Goal: Check status: Check status

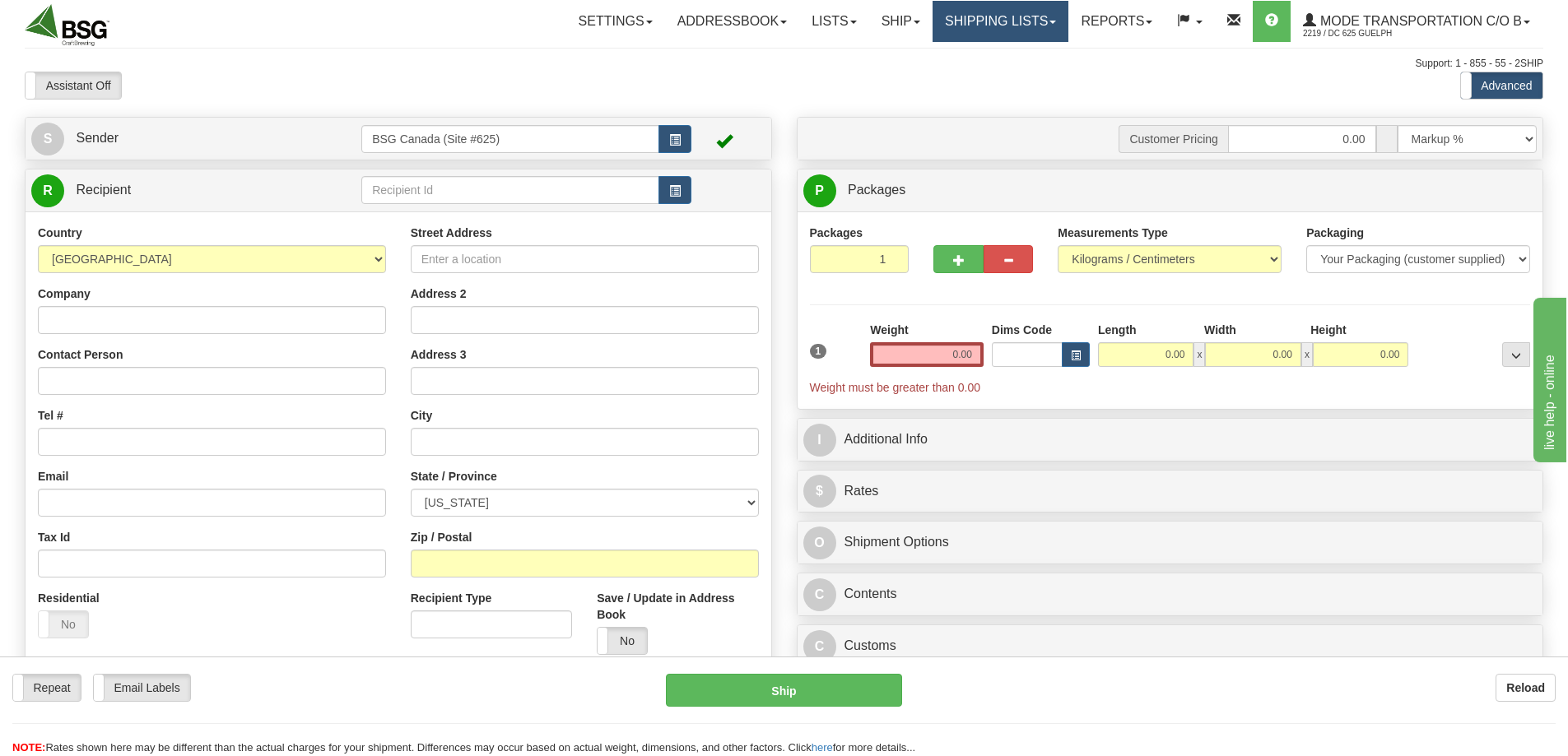
click at [968, 19] on link "Shipping lists" at bounding box center [1001, 22] width 136 height 41
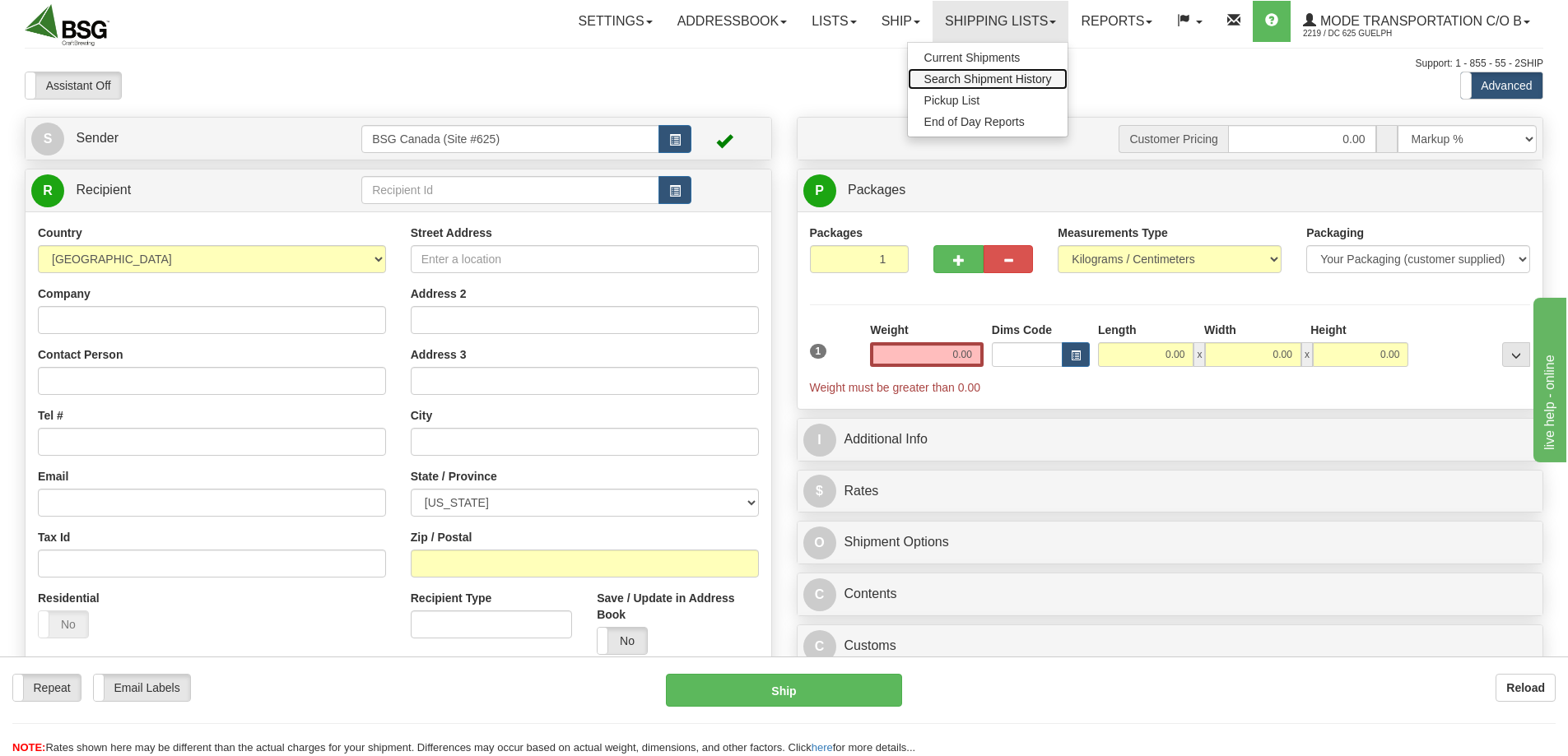
click at [963, 73] on span "Search Shipment History" at bounding box center [988, 78] width 127 height 13
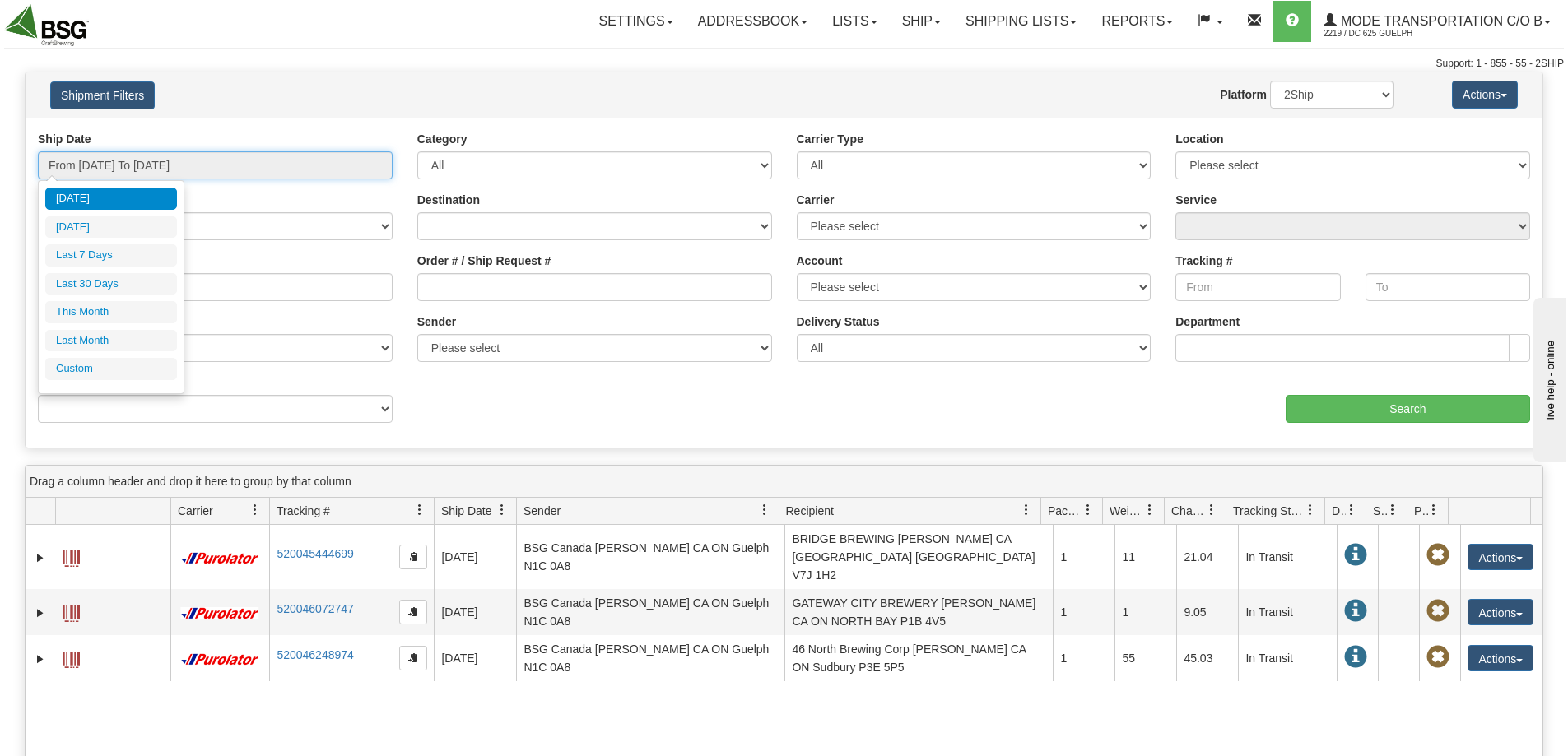
click at [226, 166] on input "From 09/09/2025 To 09/10/2025" at bounding box center [214, 165] width 354 height 28
drag, startPoint x: 102, startPoint y: 241, endPoint x: 98, endPoint y: 258, distance: 17.5
click at [98, 258] on ul "Today Yesterday Last 7 Days Last 30 Days This Month Last Month Custom" at bounding box center [111, 283] width 131 height 192
click at [98, 258] on li "Last 7 Days" at bounding box center [111, 256] width 131 height 23
type input "From 09/04/2025 To 09/10/2025"
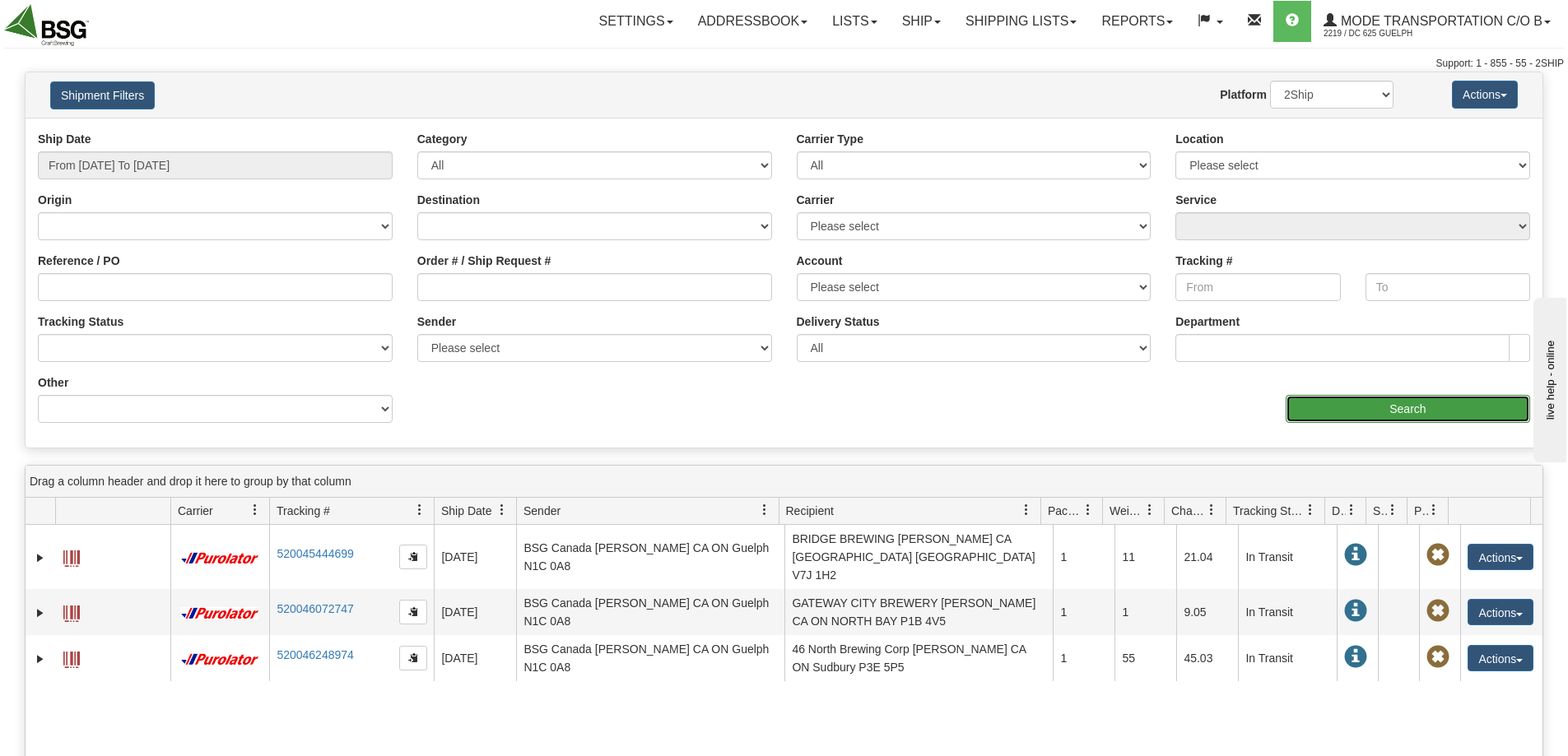
click at [1372, 414] on input "Search" at bounding box center [1408, 409] width 245 height 28
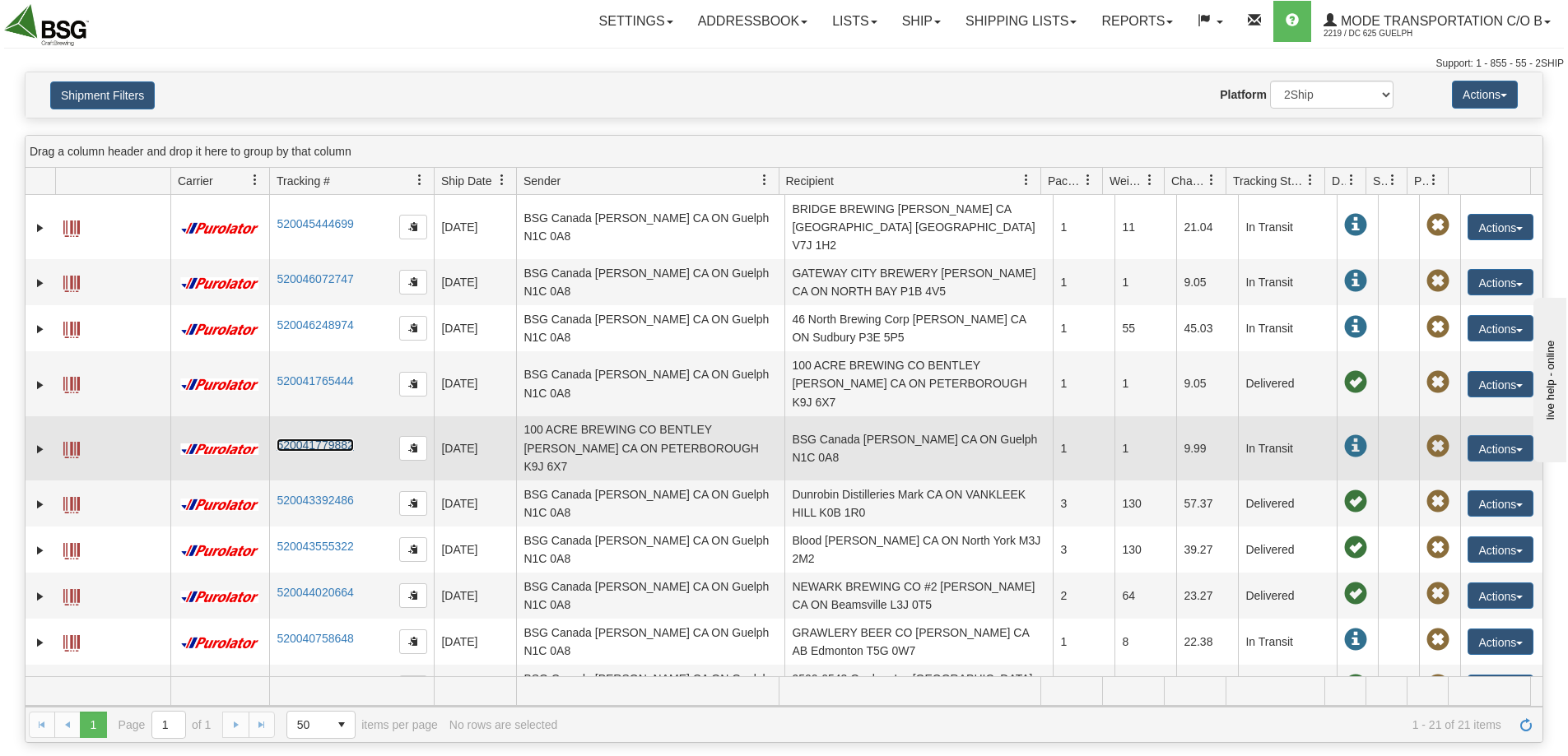
click at [326, 439] on link "520041779882" at bounding box center [315, 445] width 77 height 13
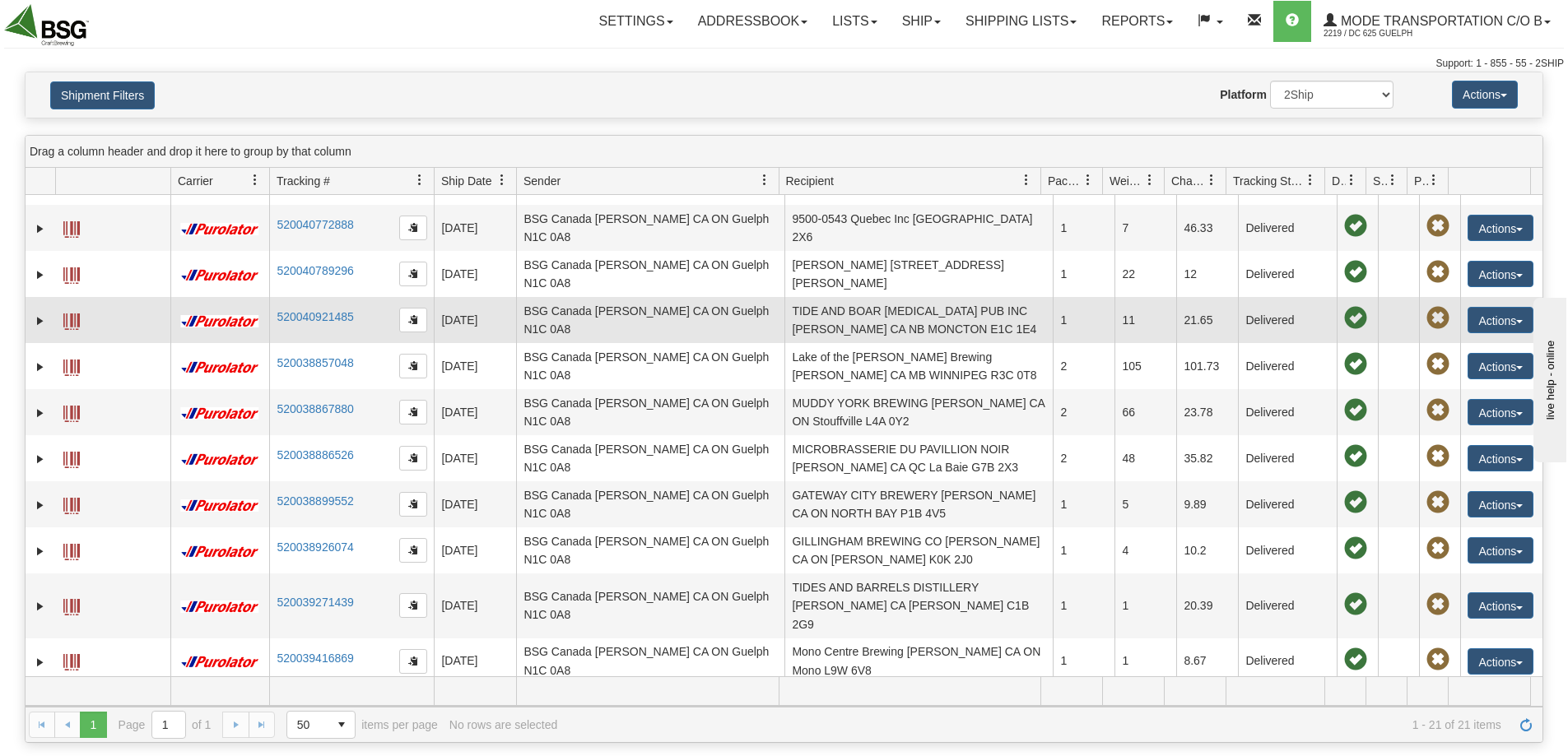
scroll to position [487, 0]
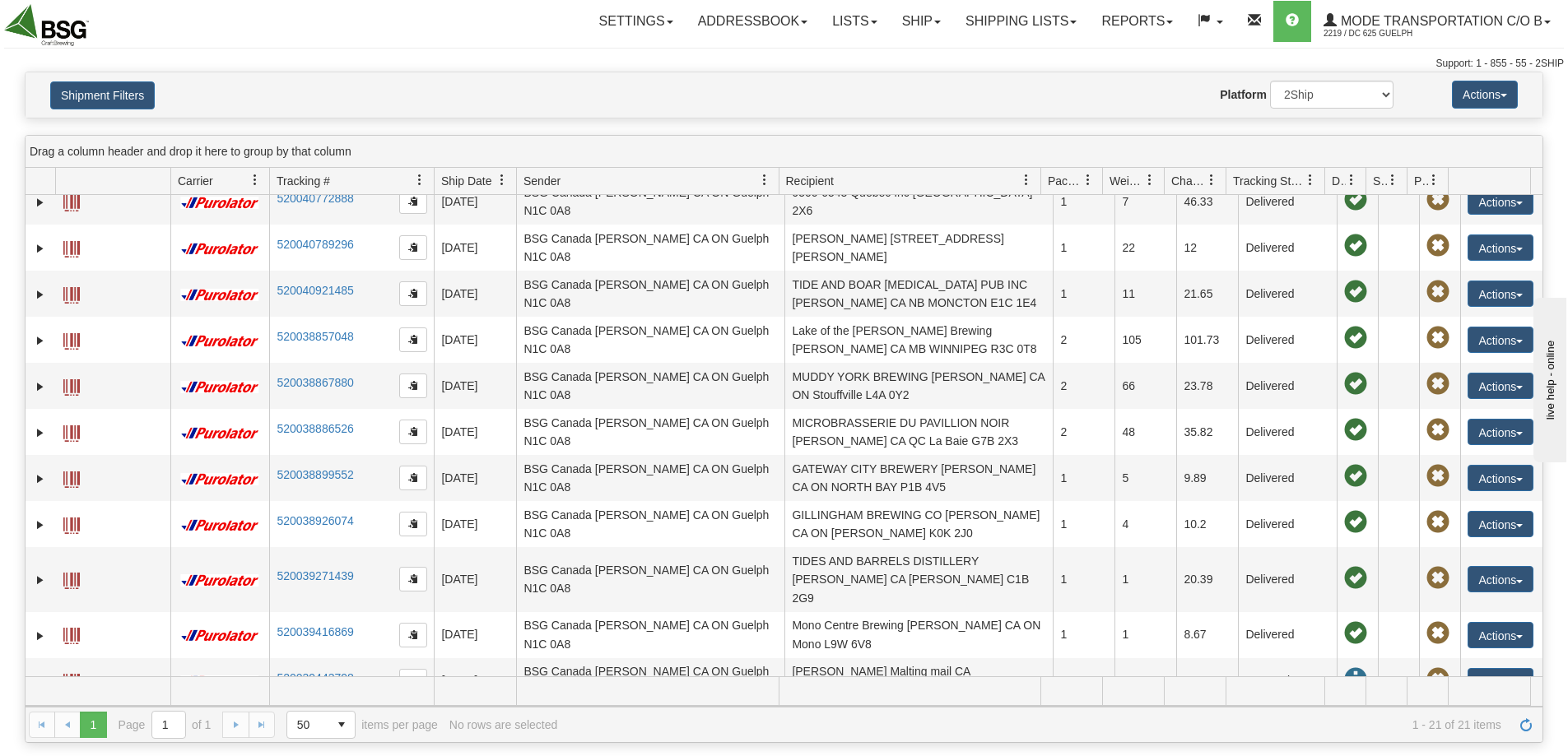
click at [313, 718] on link "520039520363" at bounding box center [315, 723] width 77 height 13
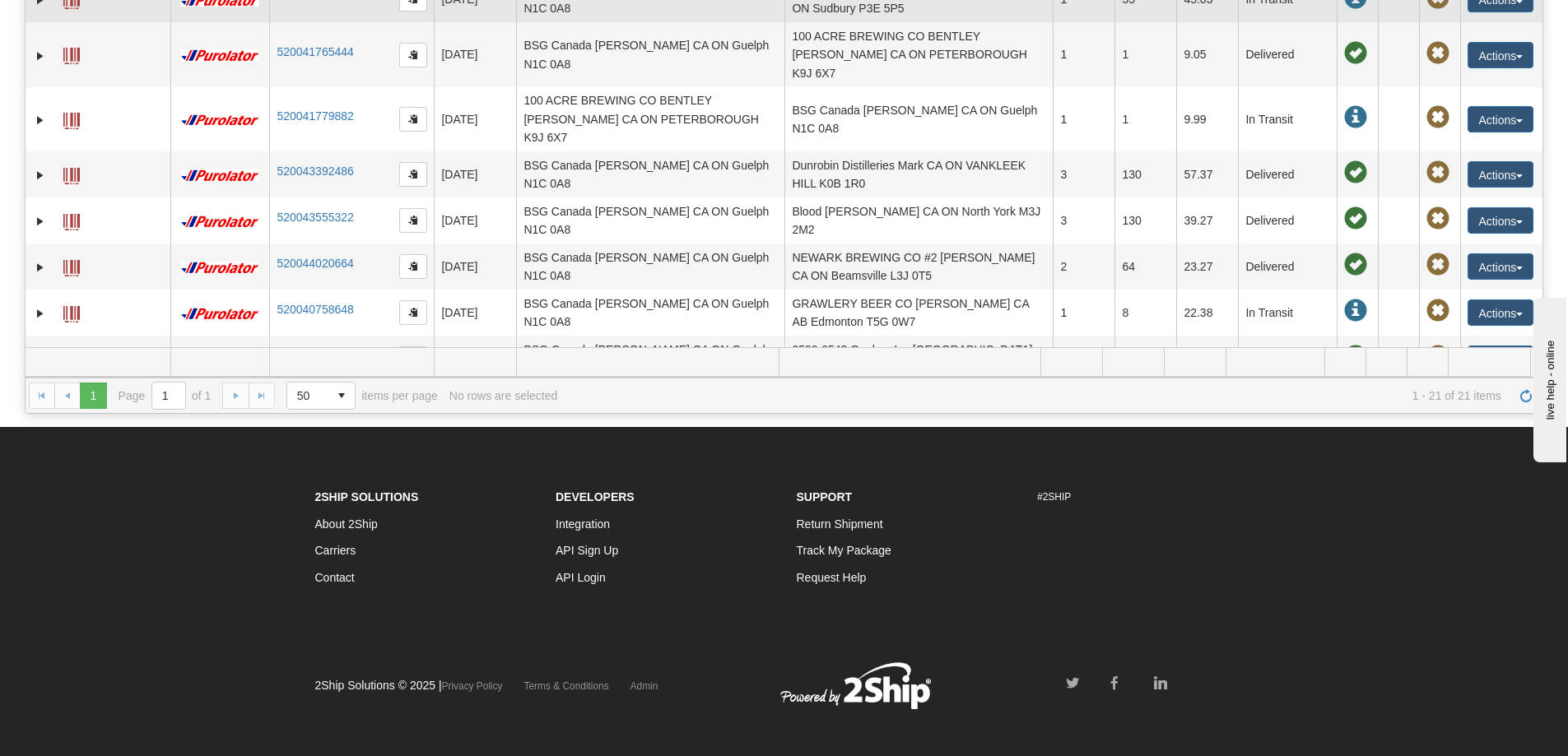
scroll to position [0, 0]
